Goal: Answer question/provide support

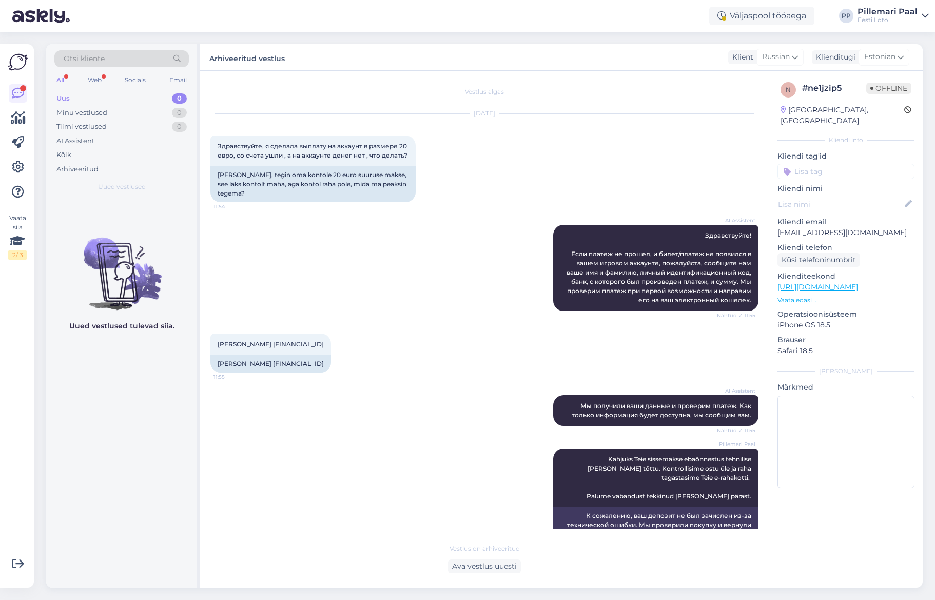
scroll to position [150, 0]
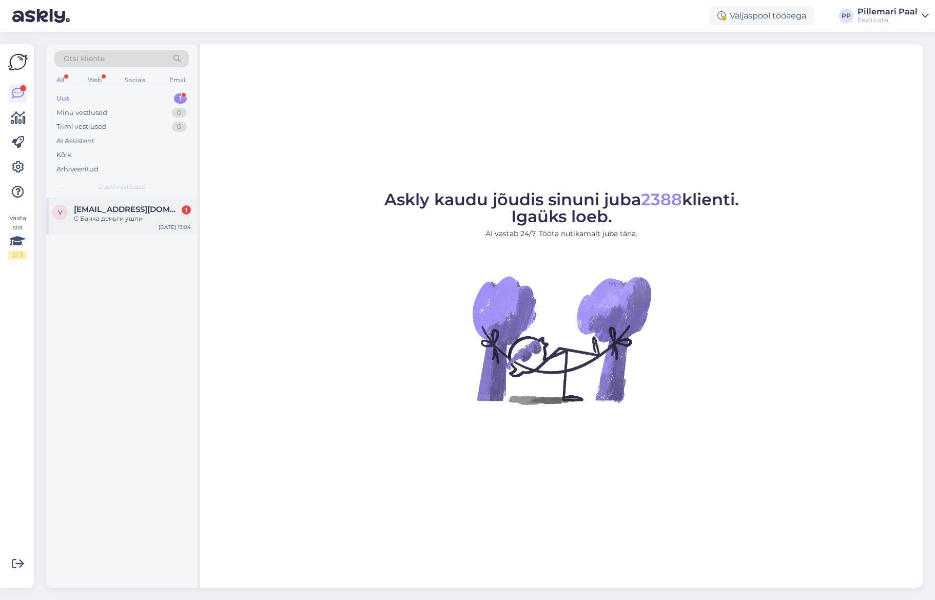
click at [133, 214] on div "С Банка деньги ушли" at bounding box center [132, 218] width 117 height 9
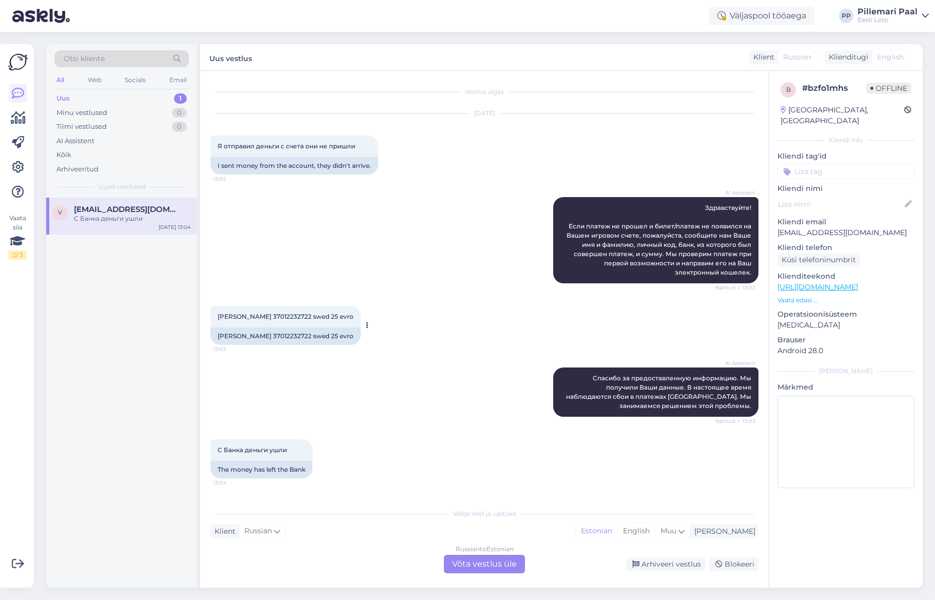
click at [268, 336] on div "[PERSON_NAME] 37012232722 swed 25 evro" at bounding box center [285, 335] width 150 height 17
copy div "37012232722"
click at [503, 563] on div "Russian to Estonian Võta vestlus üle" at bounding box center [484, 563] width 81 height 18
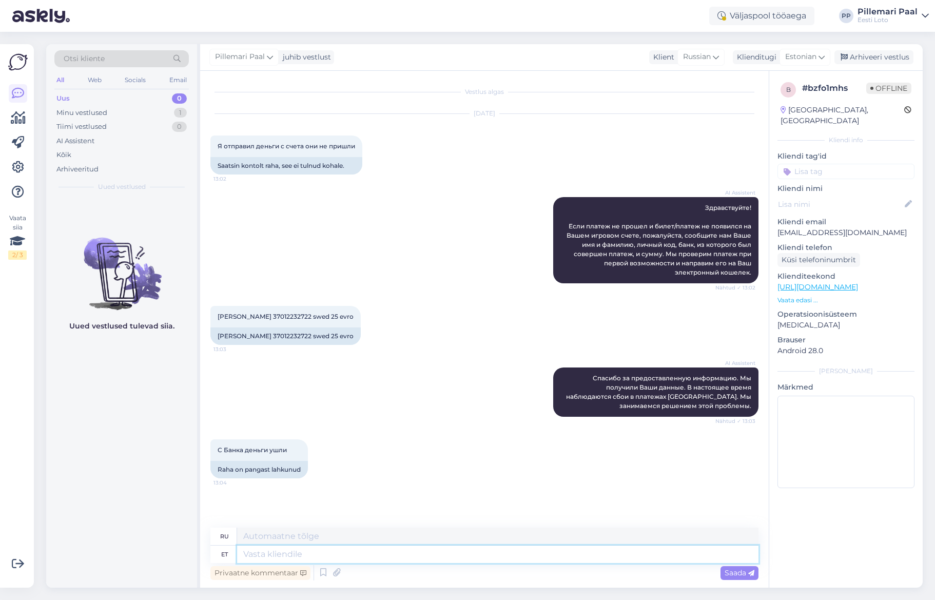
click at [343, 553] on textarea at bounding box center [497, 553] width 521 height 17
paste textarea "Kahjuks Teie sissemakse ebaõnnestus tehnilise [PERSON_NAME] tõttu. Kontrollisim…"
type textarea "Kahjuks Teie sissemakse ebaõnnestus tehnilise [PERSON_NAME] tõttu. Kontrollisim…"
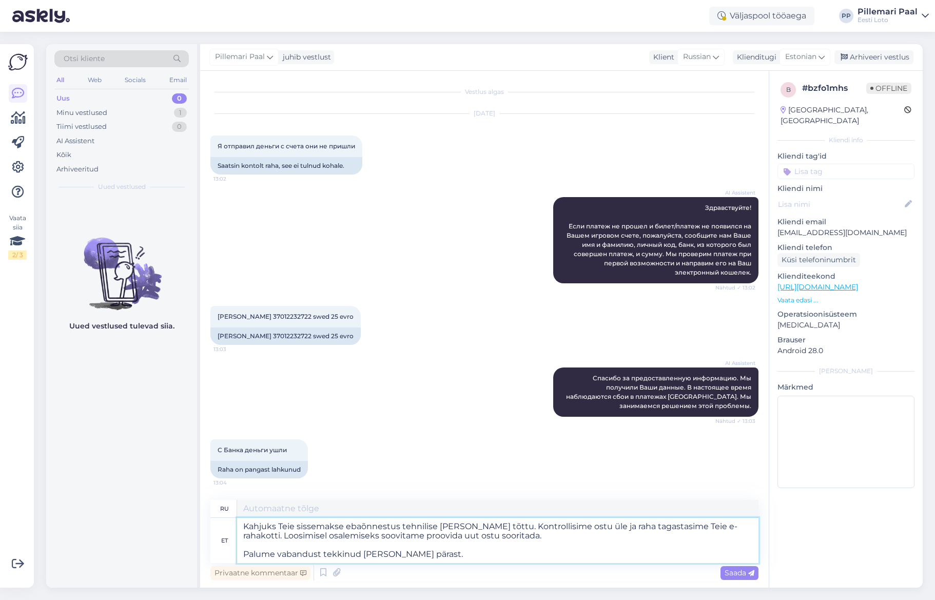
type textarea "К сожалению, ваш депозит не был зачислен из-за технической ошибки. Мы проверили…"
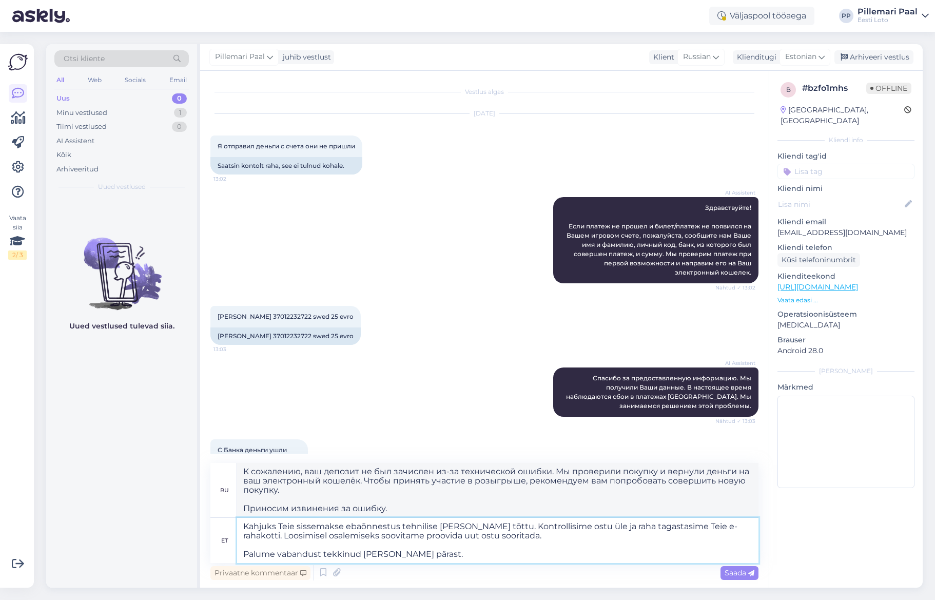
drag, startPoint x: 506, startPoint y: 538, endPoint x: 261, endPoint y: 533, distance: 245.2
click at [242, 533] on textarea "Kahjuks Teie sissemakse ebaõnnestus tehnilise [PERSON_NAME] tõttu. Kontrollisim…" at bounding box center [497, 540] width 521 height 45
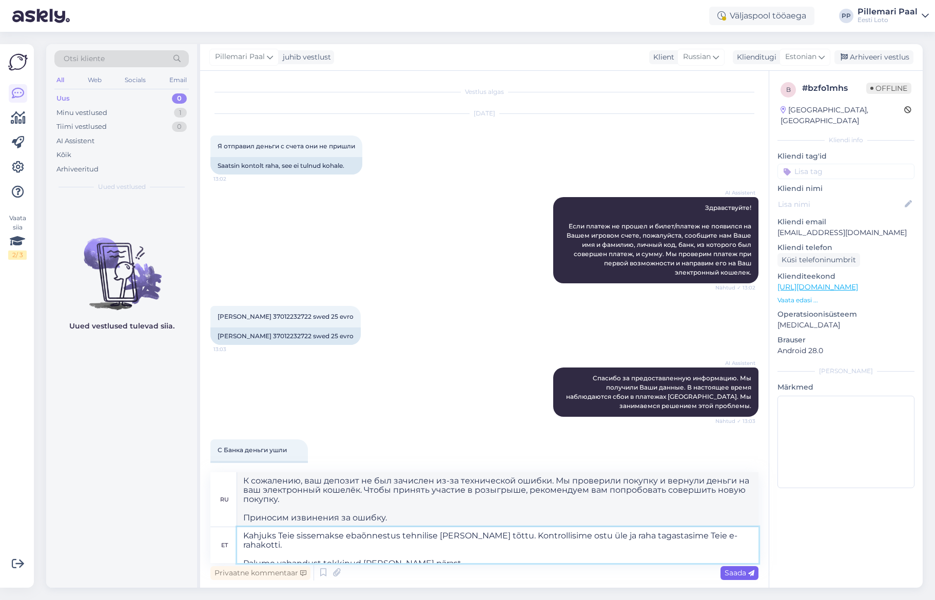
type textarea "Kahjuks Teie sissemakse ebaõnnestus tehnilise [PERSON_NAME] tõttu. Kontrollisim…"
click at [744, 573] on span "Saada" at bounding box center [739, 572] width 30 height 9
type textarea "К сожалению, ваш депозит не был зачислен из-за технической ошибки. Мы проверили…"
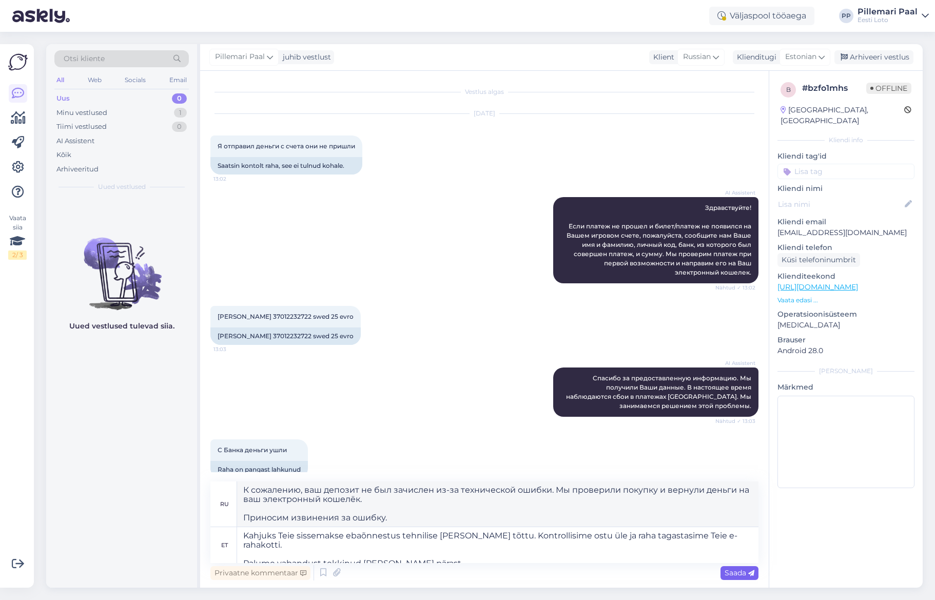
click at [746, 571] on span "Saada" at bounding box center [739, 572] width 30 height 9
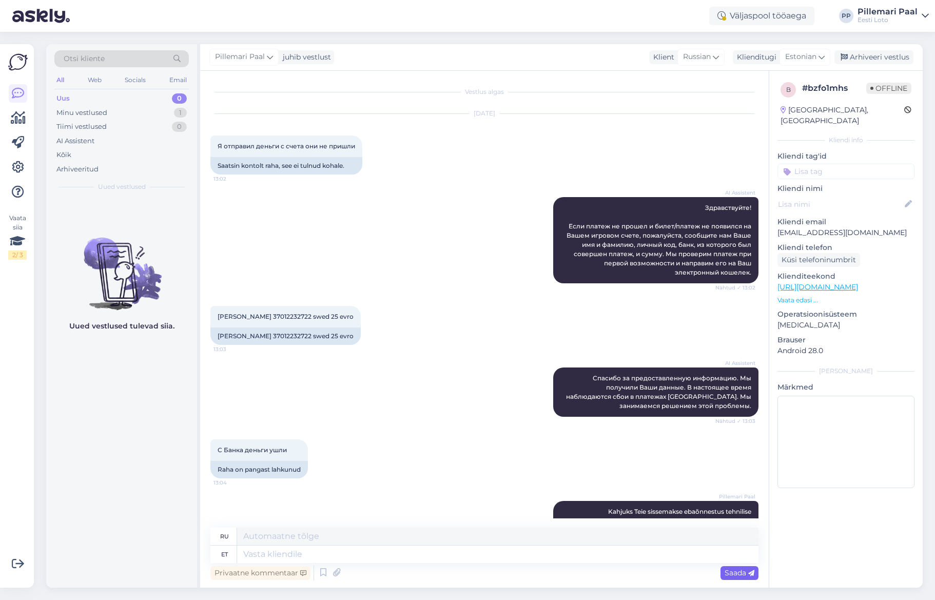
scroll to position [97, 0]
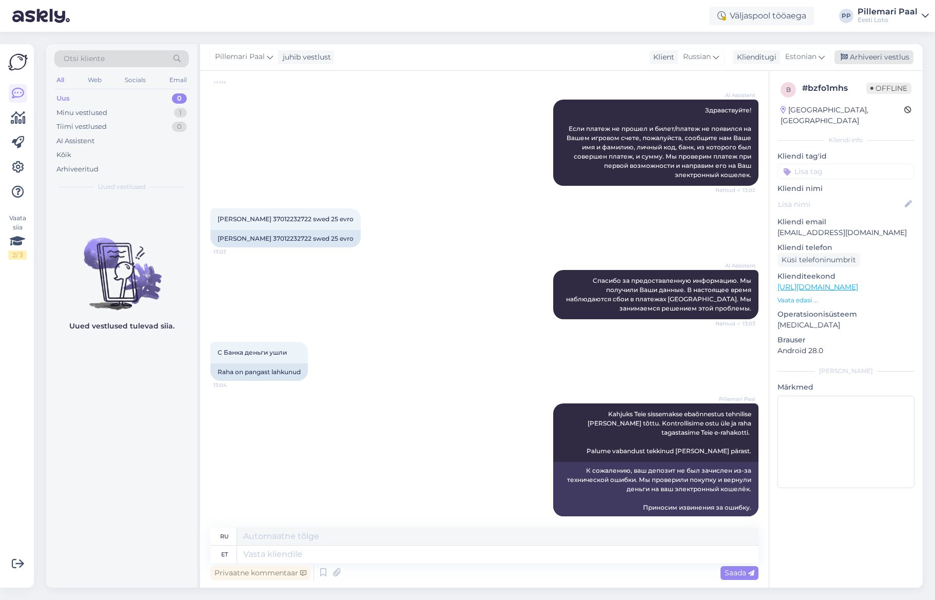
click at [872, 60] on div "Arhiveeri vestlus" at bounding box center [873, 57] width 79 height 14
